Goal: Task Accomplishment & Management: Manage account settings

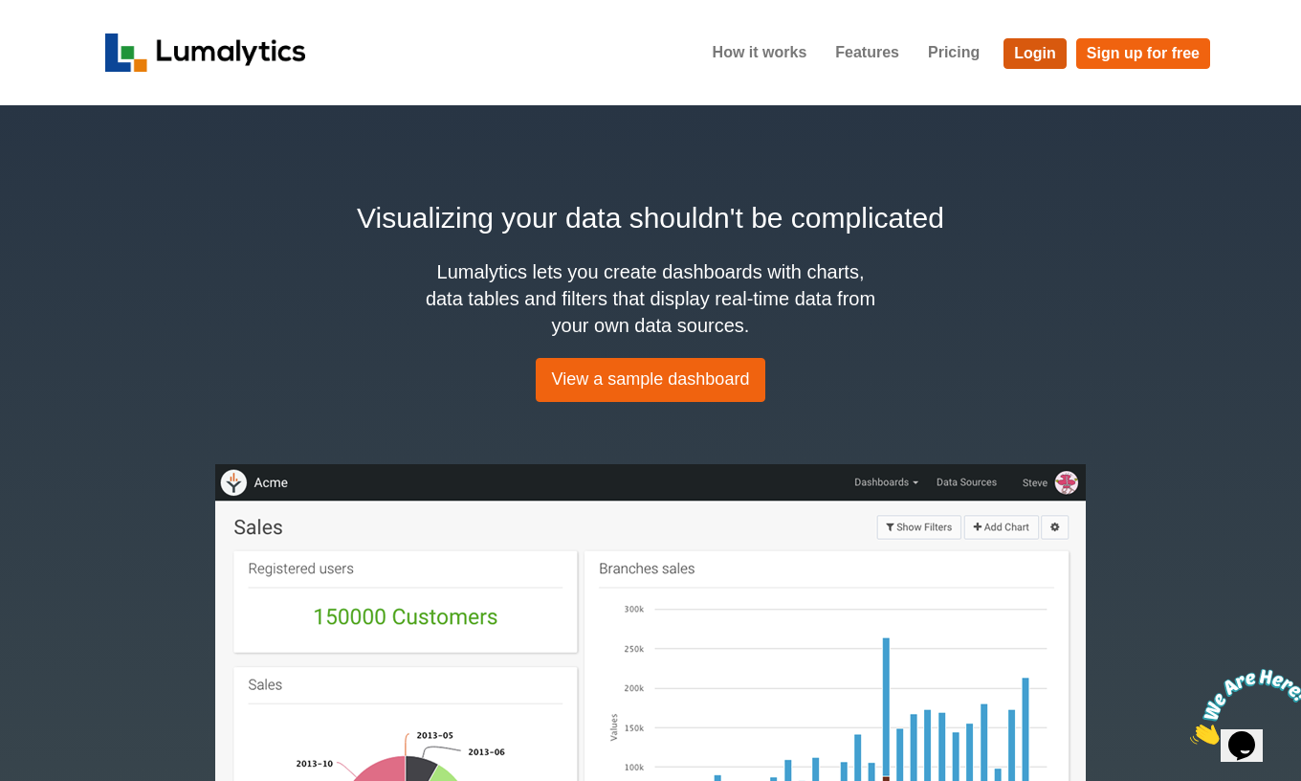
click at [1051, 55] on link "Login" at bounding box center [1035, 53] width 63 height 31
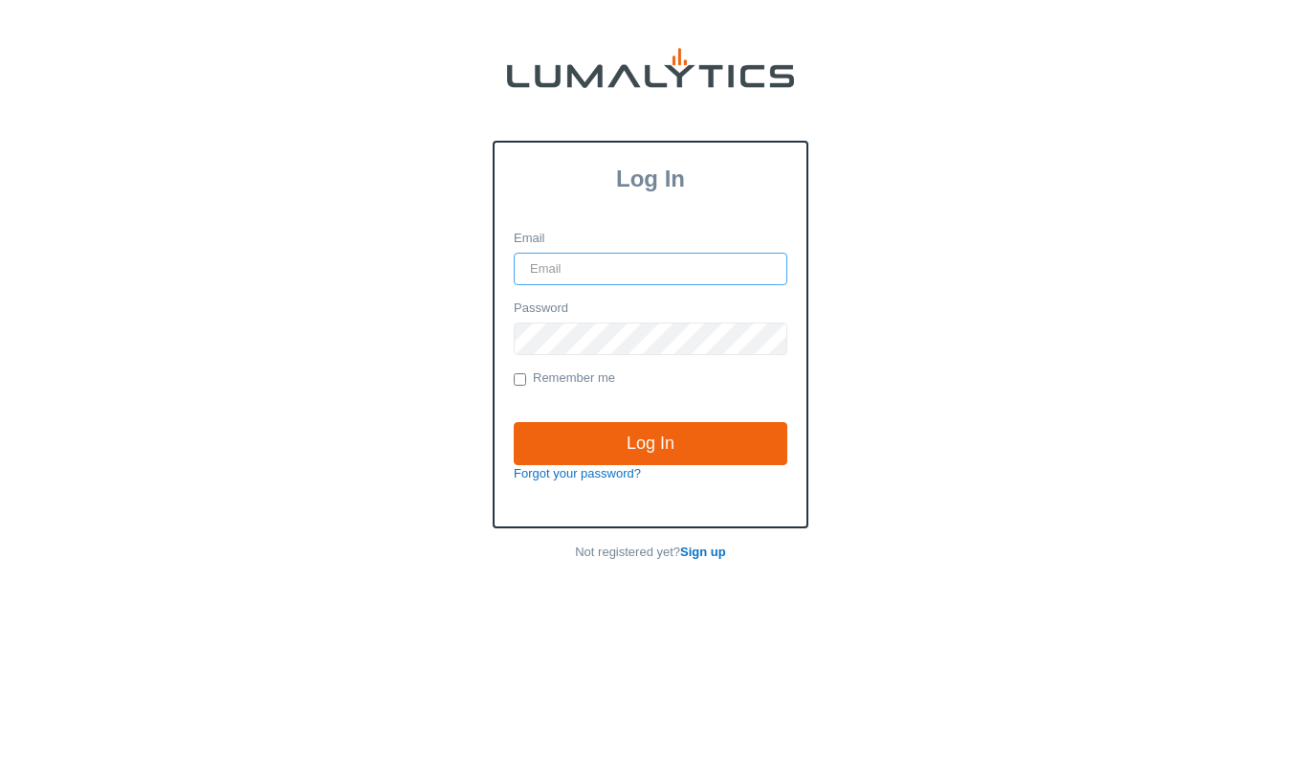
type input "[EMAIL_ADDRESS][DOMAIN_NAME]"
click at [651, 442] on input "Log In" at bounding box center [651, 444] width 274 height 44
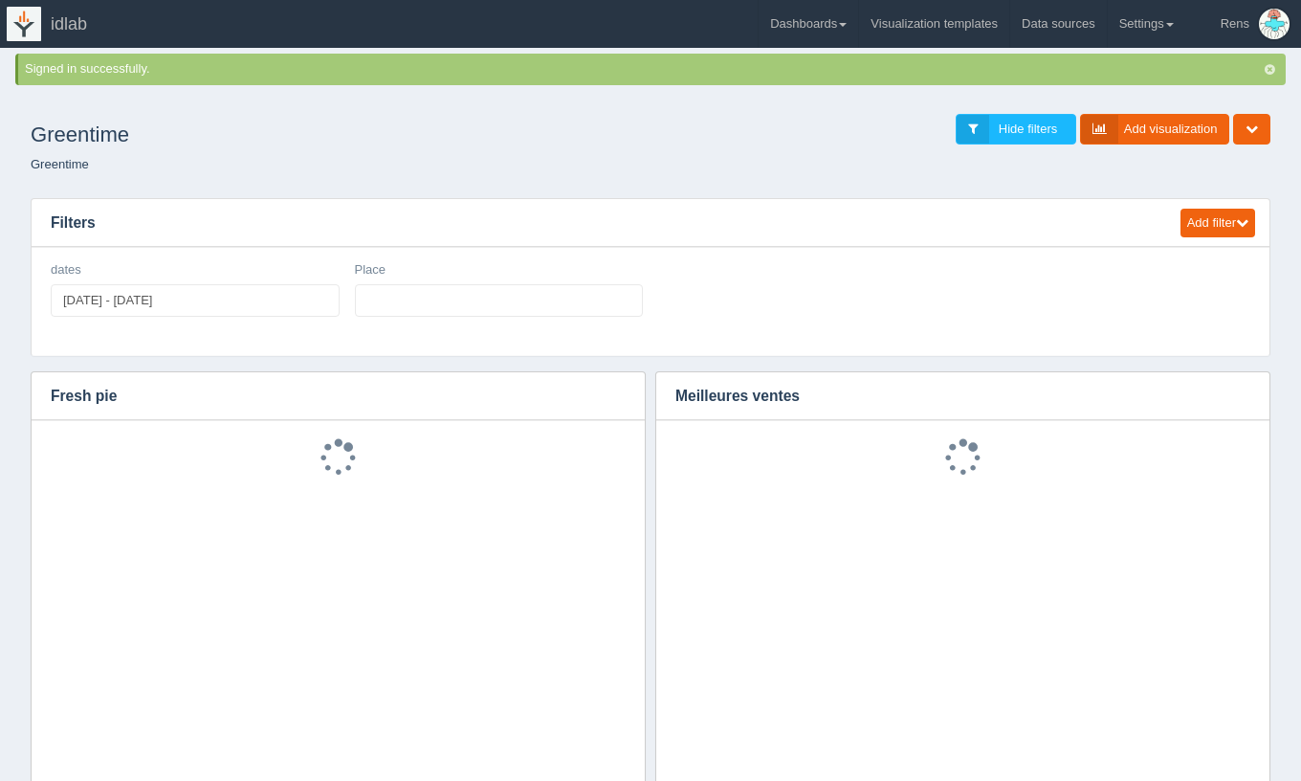
select select
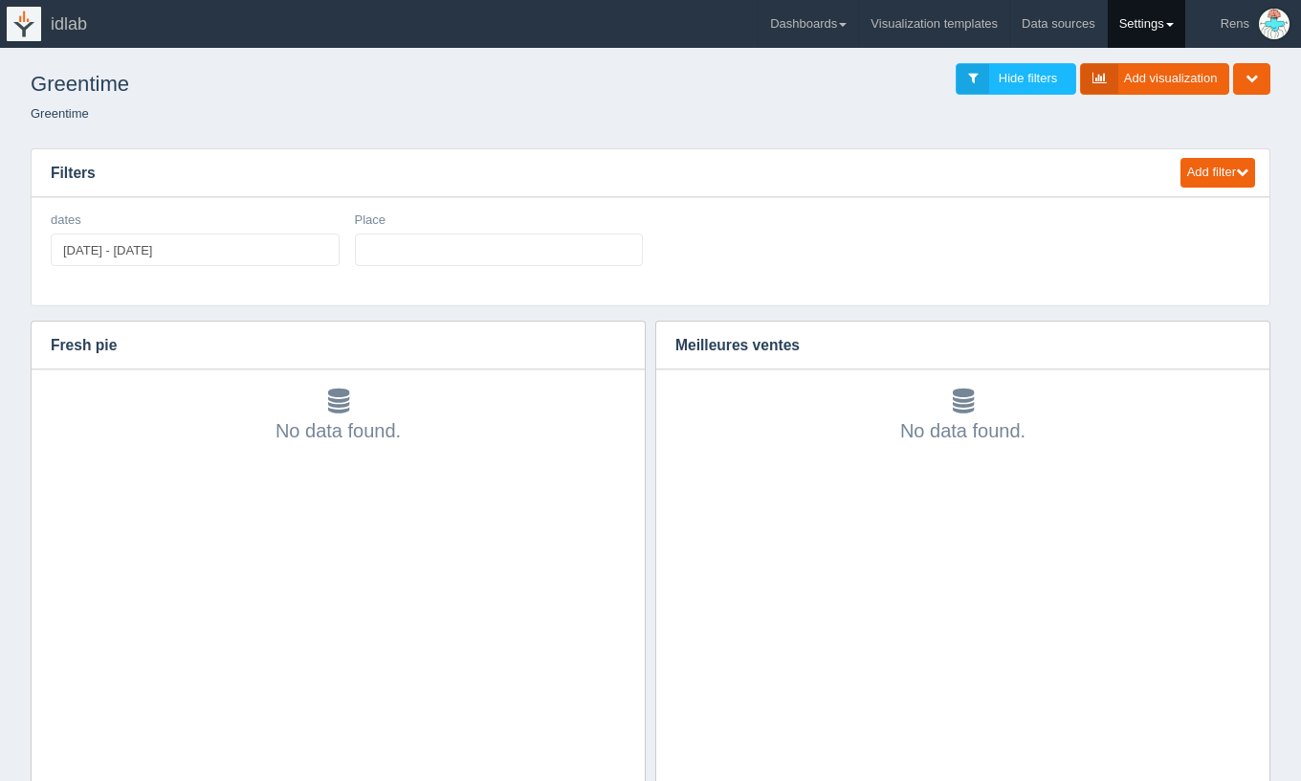
click at [1149, 32] on link "Settings" at bounding box center [1146, 24] width 77 height 48
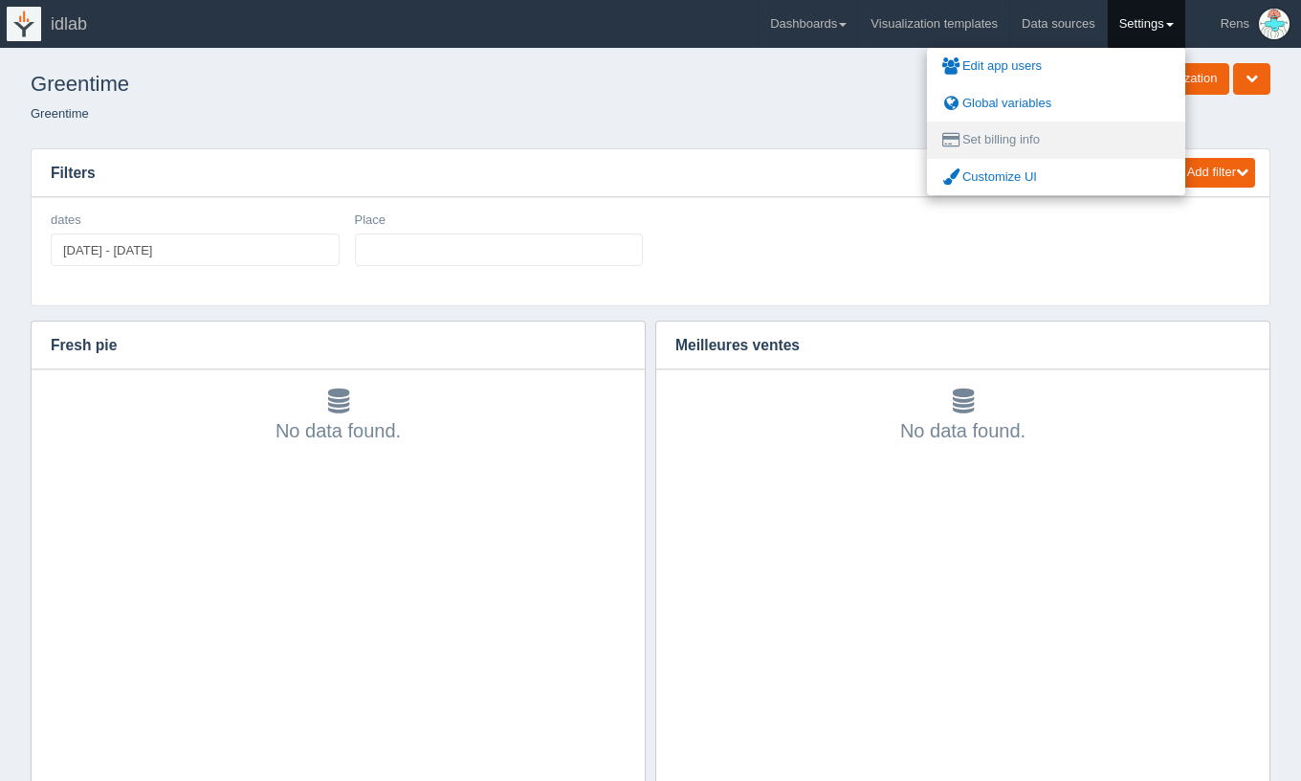
click at [1035, 134] on link "Set billing info" at bounding box center [1056, 140] width 258 height 37
